Goal: Information Seeking & Learning: Check status

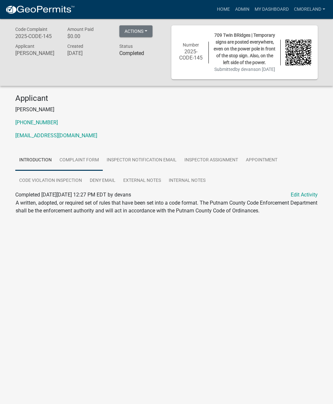
click at [79, 171] on link "Complaint Form" at bounding box center [79, 160] width 47 height 21
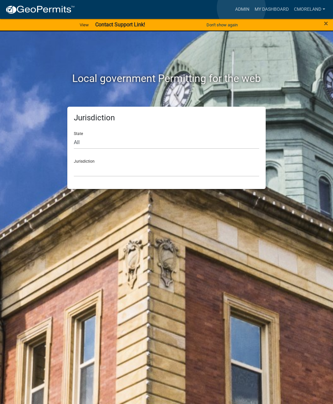
click at [242, 8] on link "Admin" at bounding box center [243, 9] width 20 height 12
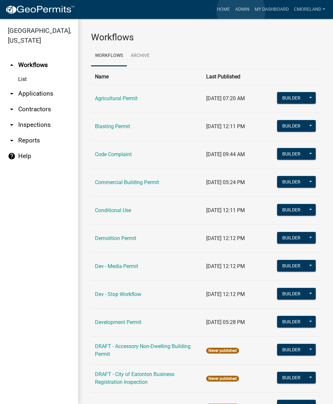
click at [242, 11] on link "Admin" at bounding box center [243, 9] width 20 height 12
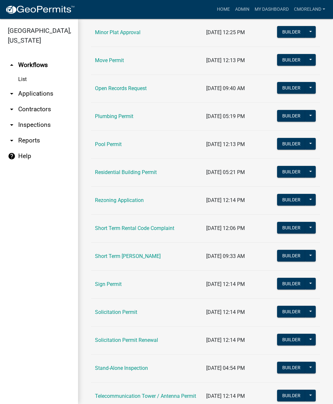
scroll to position [692, 0]
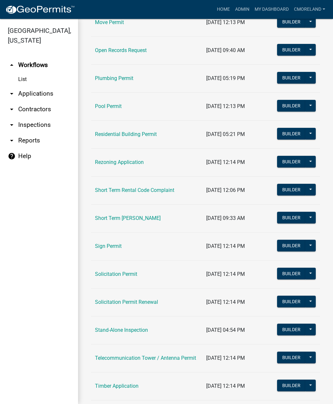
click at [147, 218] on link "Short Term [PERSON_NAME]" at bounding box center [128, 218] width 66 height 6
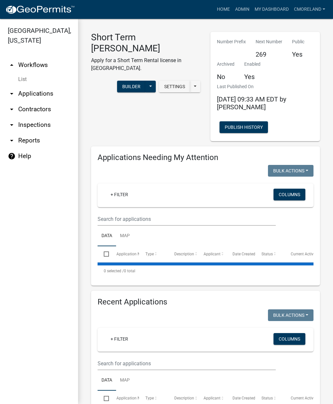
select select "2: 50"
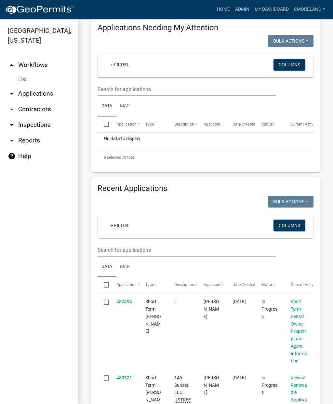
scroll to position [132, 0]
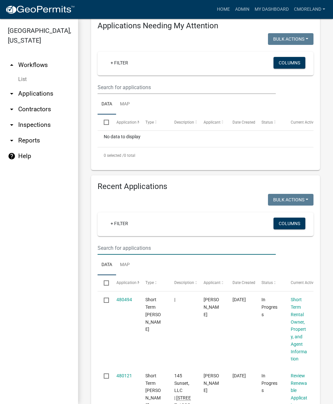
click at [136, 246] on input "text" at bounding box center [187, 248] width 178 height 13
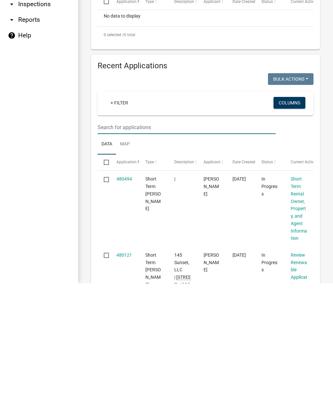
paste input "1"
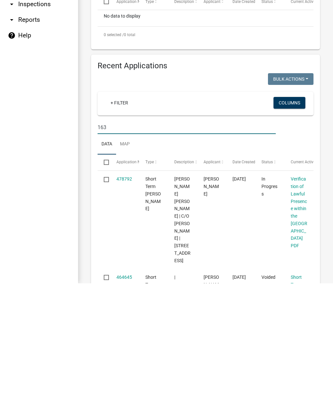
type input "163 blue heron"
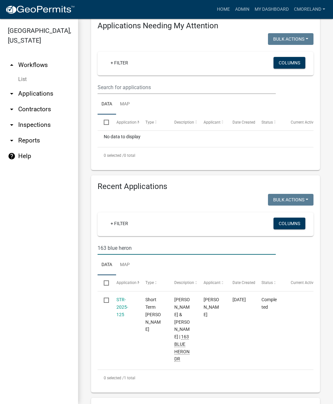
click at [130, 304] on div "STR-2025-125" at bounding box center [125, 307] width 17 height 22
click at [121, 315] on link "STR-2025-125" at bounding box center [123, 307] width 12 height 20
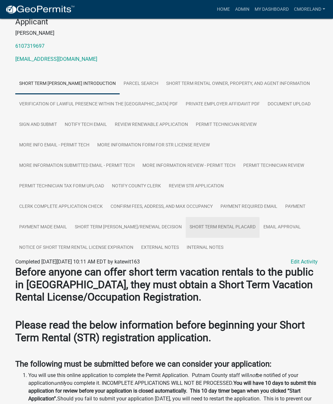
scroll to position [72, 0]
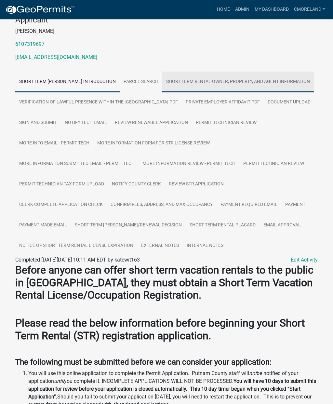
click at [162, 92] on link "Short Term Rental Owner, Property, and Agent Information" at bounding box center [238, 82] width 152 height 21
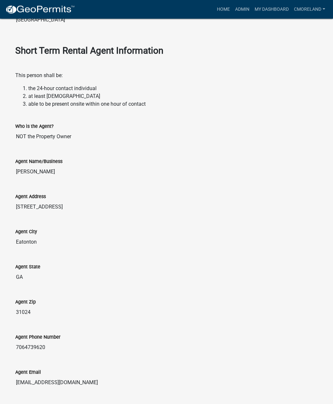
scroll to position [1092, 0]
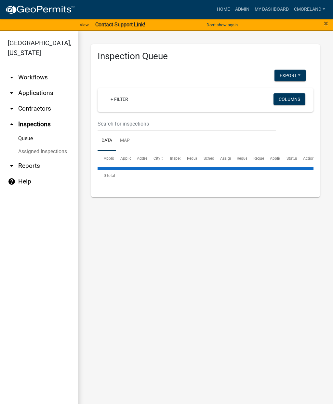
select select "2: 50"
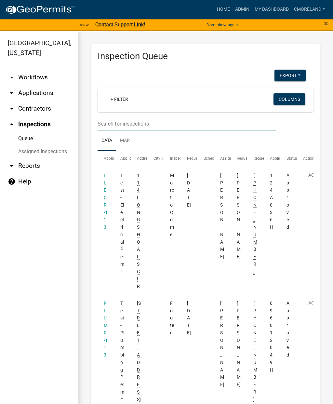
click at [117, 119] on input "text" at bounding box center [187, 123] width 178 height 13
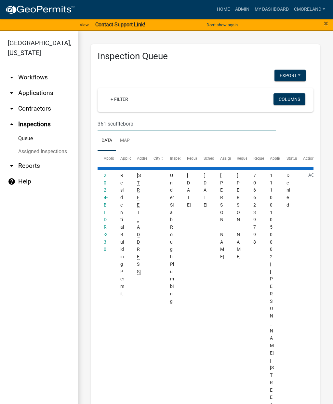
type input "361 scufflebor"
select select "2: 50"
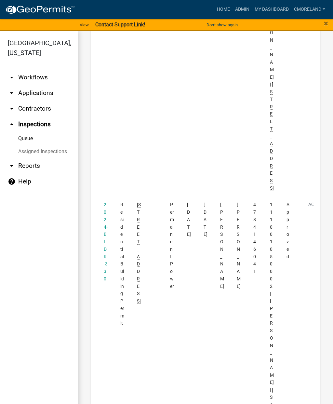
scroll to position [2398, 0]
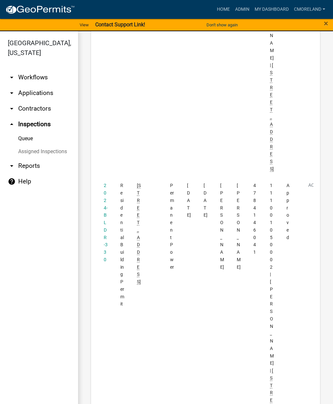
type input "[STREET_ADDRESS]"
click at [105, 183] on link "2024-BLDR-330" at bounding box center [106, 222] width 4 height 79
click at [106, 183] on link "2024-BLDR-330" at bounding box center [106, 222] width 4 height 79
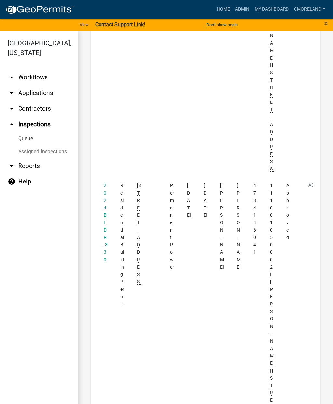
click at [106, 183] on link "2024-BLDR-330" at bounding box center [106, 222] width 4 height 79
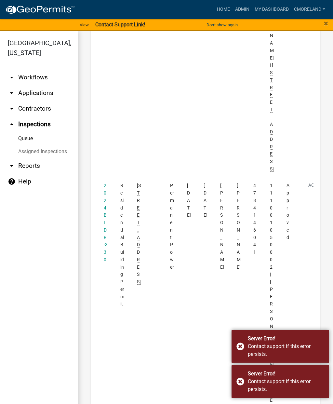
click at [243, 345] on div "Server Error! Contact support if this error persists." at bounding box center [281, 346] width 98 height 33
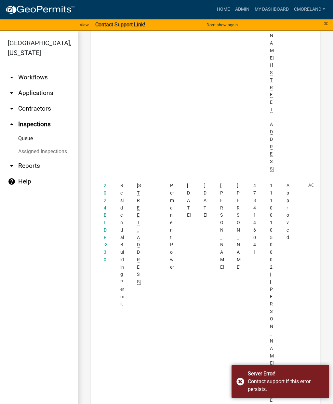
click at [242, 382] on div "Server Error! Contact support if this error persists." at bounding box center [281, 381] width 98 height 33
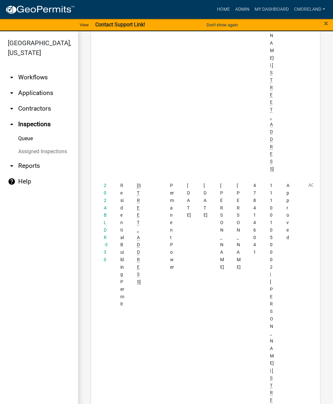
click at [116, 177] on datatable-body-cell "Residential Building Permit" at bounding box center [122, 330] width 17 height 306
click at [106, 183] on link "2024-BLDR-330" at bounding box center [106, 222] width 4 height 79
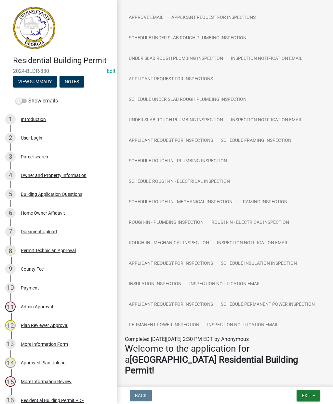
scroll to position [296, 0]
click at [186, 325] on link "Permanent Power Inspection" at bounding box center [164, 325] width 78 height 21
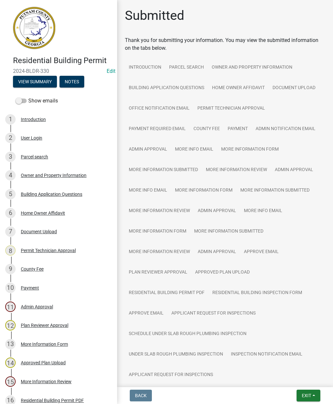
scroll to position [0, 0]
click at [48, 196] on div "Building Application Questions" at bounding box center [52, 194] width 62 height 5
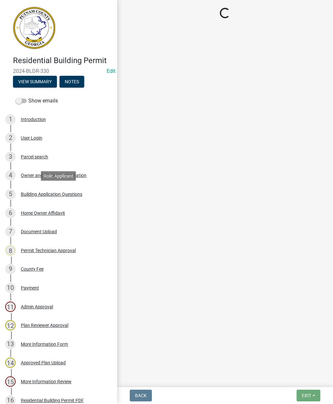
select select "004f4fbb-5e42-4e8e-b1b8-58fc8091e2ba"
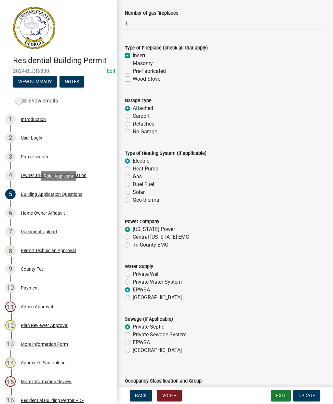
scroll to position [1627, 0]
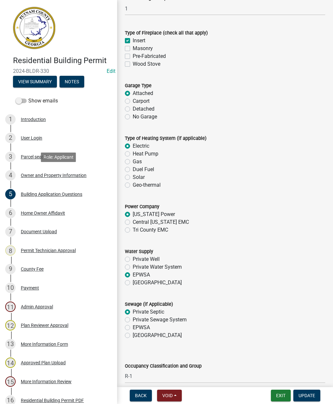
click at [33, 177] on div "Owner and Property Information" at bounding box center [54, 175] width 66 height 5
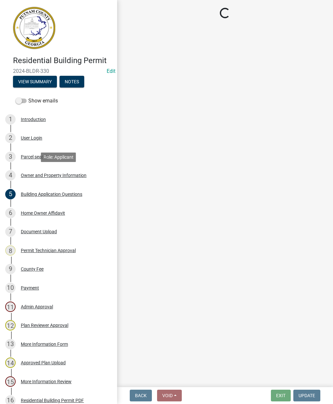
scroll to position [0, 0]
select select "34fe85c2-5f76-4343-b6bb-8ca387e0bed7"
select select "8e53ab76-c026-4800-bafa-f3959daf7b99"
select select "295c155f-de53-4b68-9fdd-08c8883e9b6f"
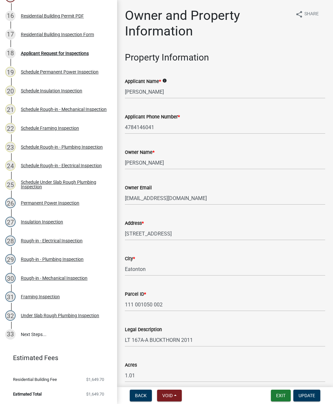
scroll to position [385, 0]
click at [73, 204] on div "Permanent Power Inspection" at bounding box center [50, 203] width 59 height 5
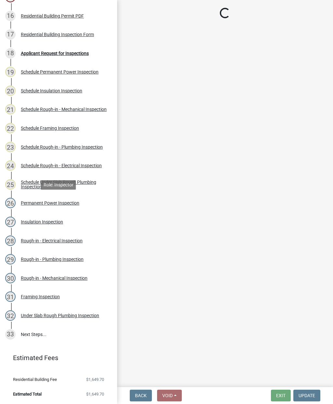
select select "34fe85c2-5f76-4343-b6bb-8ca387e0bed7"
select select "8e53ab76-c026-4800-bafa-f3959daf7b99"
select select "295c155f-de53-4b68-9fdd-08c8883e9b6f"
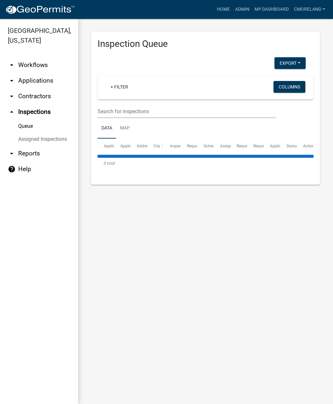
select select "2: 50"
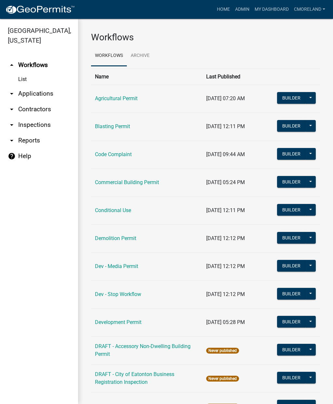
click at [37, 126] on link "arrow_drop_down Inspections" at bounding box center [39, 125] width 78 height 16
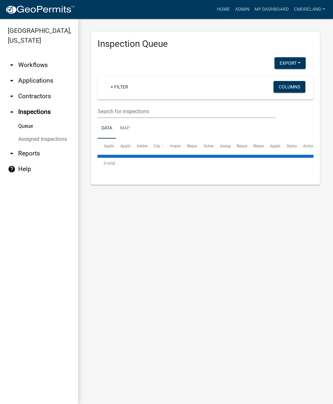
select select "2: 50"
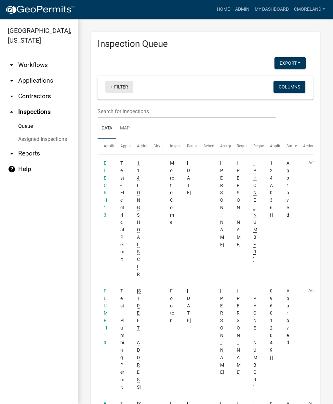
click at [124, 89] on link "+ Filter" at bounding box center [120, 87] width 28 height 12
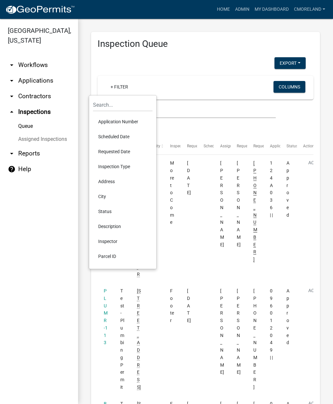
click at [117, 241] on li "Inspector" at bounding box center [123, 241] width 60 height 15
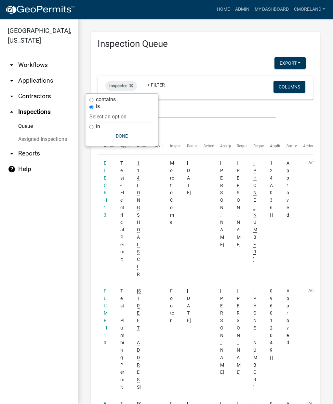
click at [150, 110] on select "Select an option None [PERSON_NAME] [PERSON_NAME] [PERSON_NAME] Quistan [PERSON…" at bounding box center [122, 116] width 65 height 13
select select "07642ab0-564c-47bb-824b-0ccf2da83593"
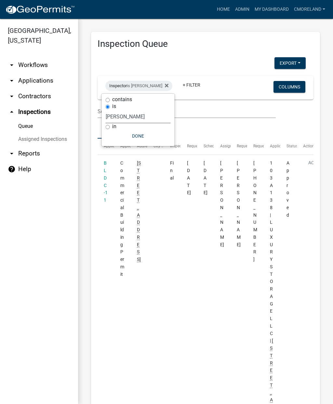
click at [154, 139] on button "Done" at bounding box center [138, 136] width 65 height 12
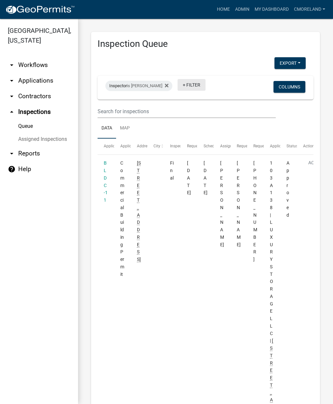
click at [190, 91] on link "+ Filter" at bounding box center [192, 85] width 28 height 12
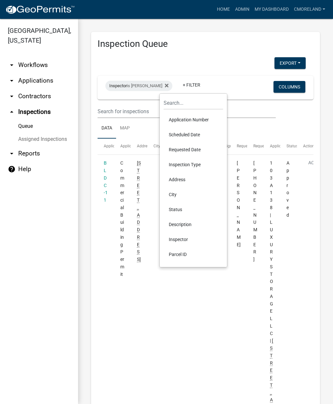
click at [197, 135] on li "Scheduled Date" at bounding box center [194, 134] width 60 height 15
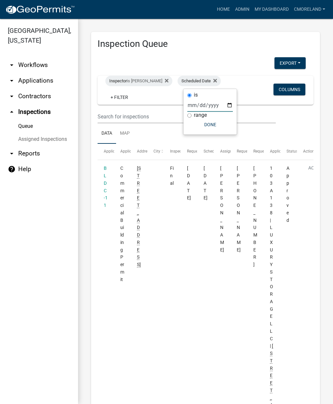
click at [207, 105] on input "date" at bounding box center [211, 105] width 46 height 13
type input "[DATE]"
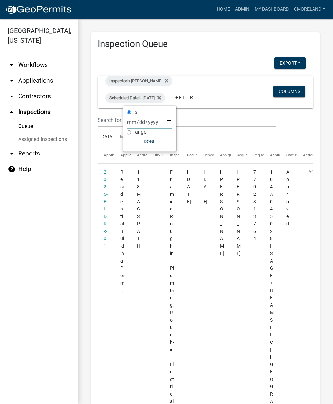
click at [147, 144] on button "Done" at bounding box center [150, 142] width 46 height 12
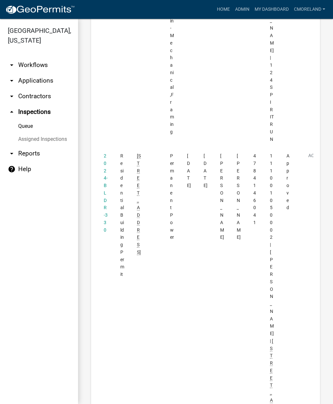
scroll to position [894, 0]
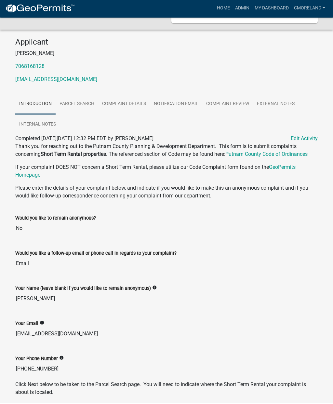
scroll to position [48, 0]
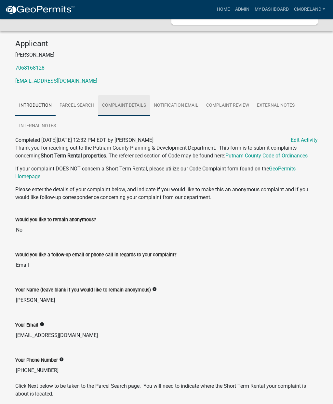
click at [129, 104] on link "Complaint Details" at bounding box center [124, 105] width 52 height 21
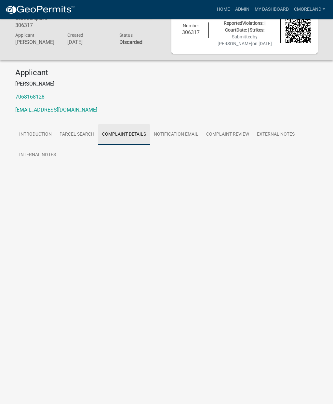
scroll to position [19, 0]
